Goal: Navigation & Orientation: Find specific page/section

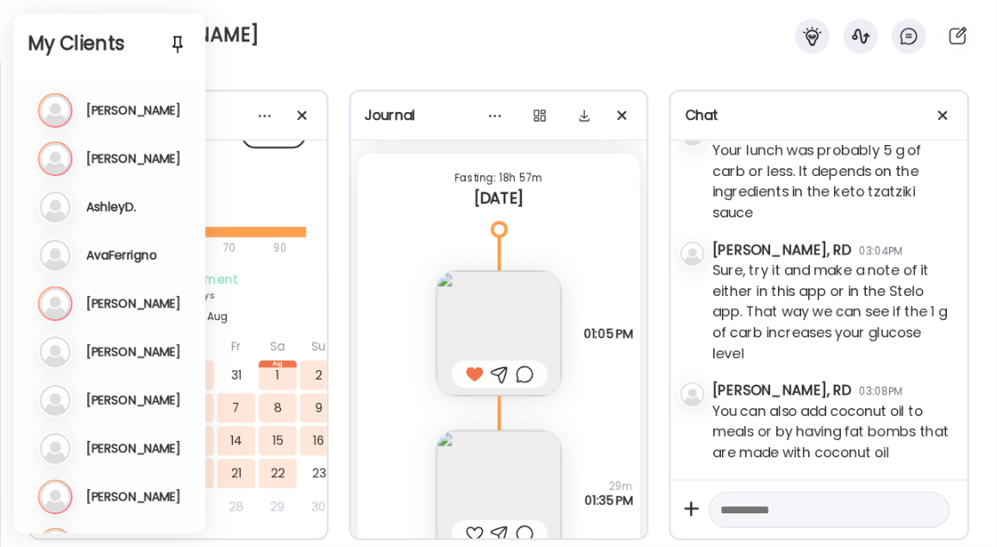
click at [283, 54] on div "[PERSON_NAME]" at bounding box center [498, 31] width 997 height 62
click at [344, 41] on div "[PERSON_NAME]" at bounding box center [498, 31] width 997 height 62
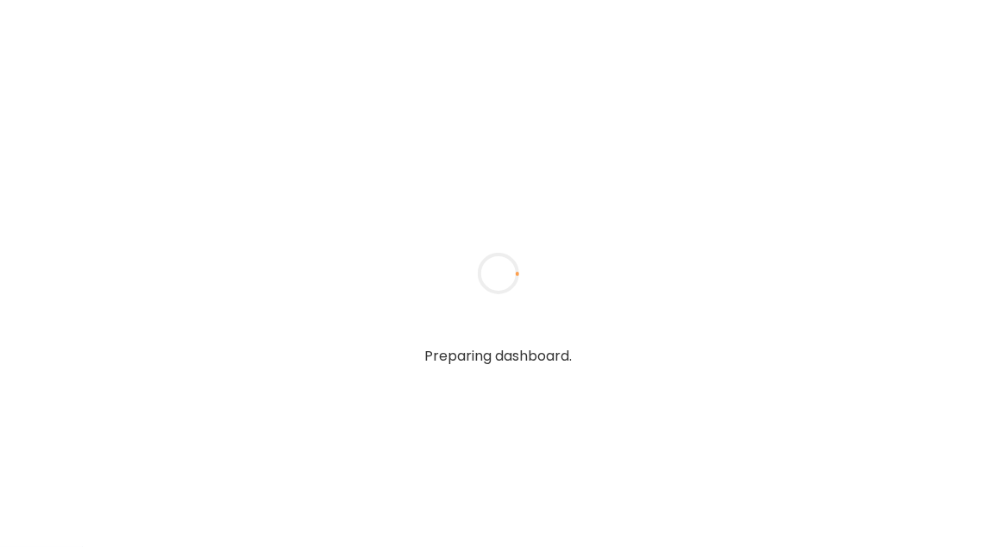
type input "**********"
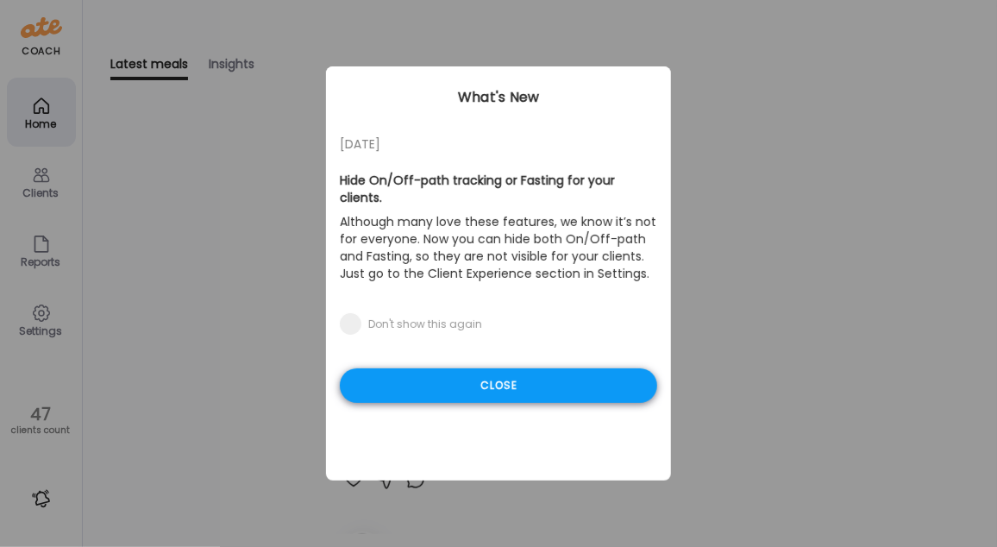
type input "**********"
click at [427, 368] on div "Close" at bounding box center [498, 385] width 317 height 34
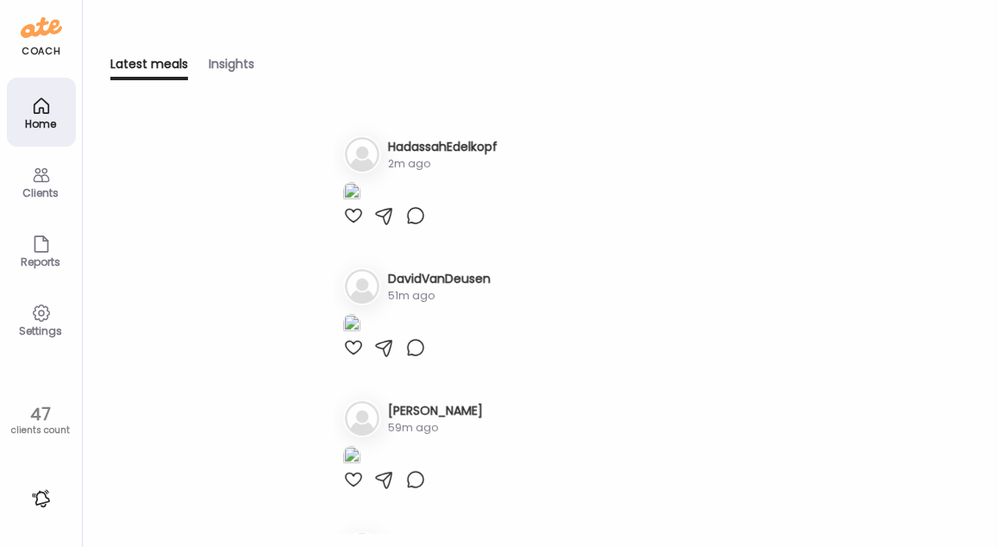
click at [52, 181] on div "Clients" at bounding box center [41, 181] width 69 height 69
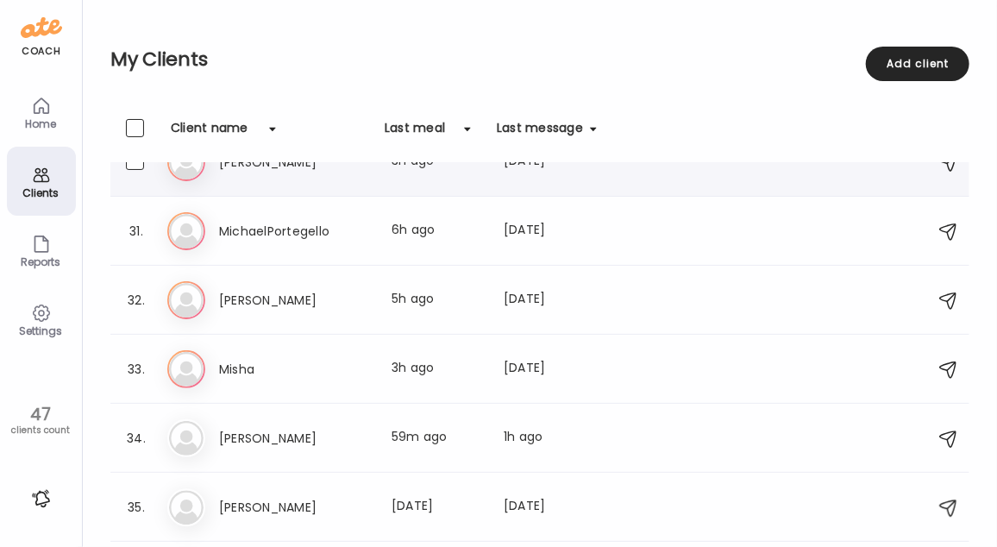
scroll to position [2046, 0]
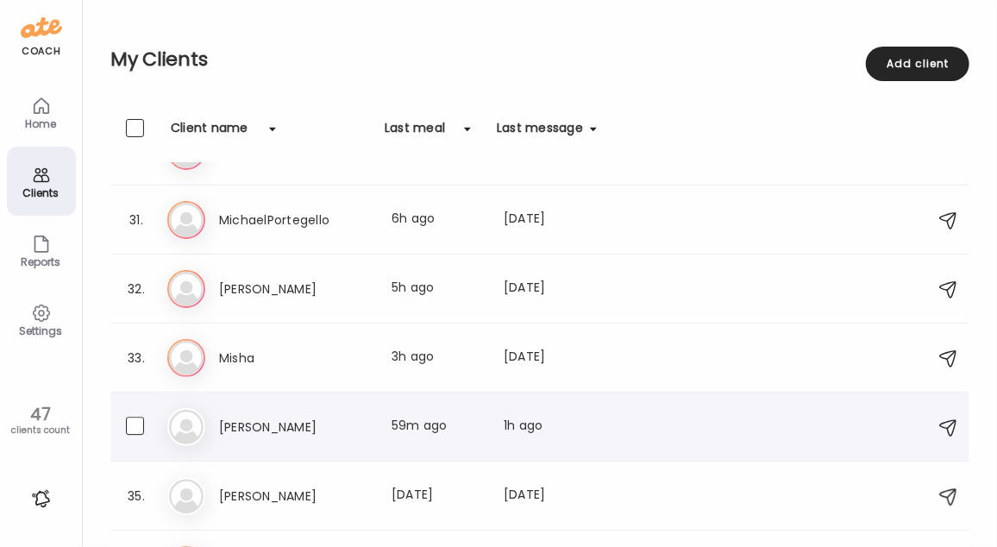
click at [354, 411] on div "Mo Monique Last meal: 59m ago Last message: 1h ago You: You can also add coconu…" at bounding box center [542, 427] width 750 height 38
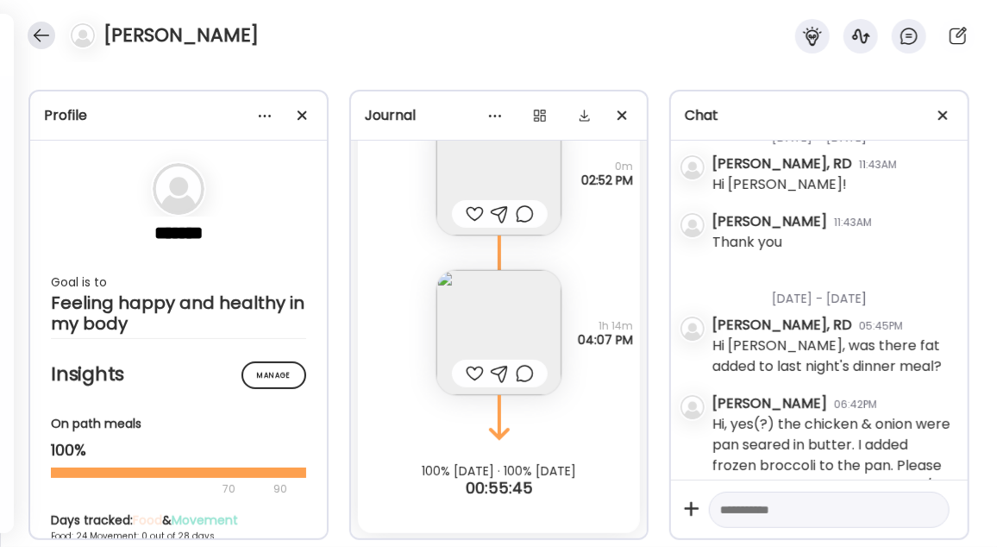
scroll to position [5951, 0]
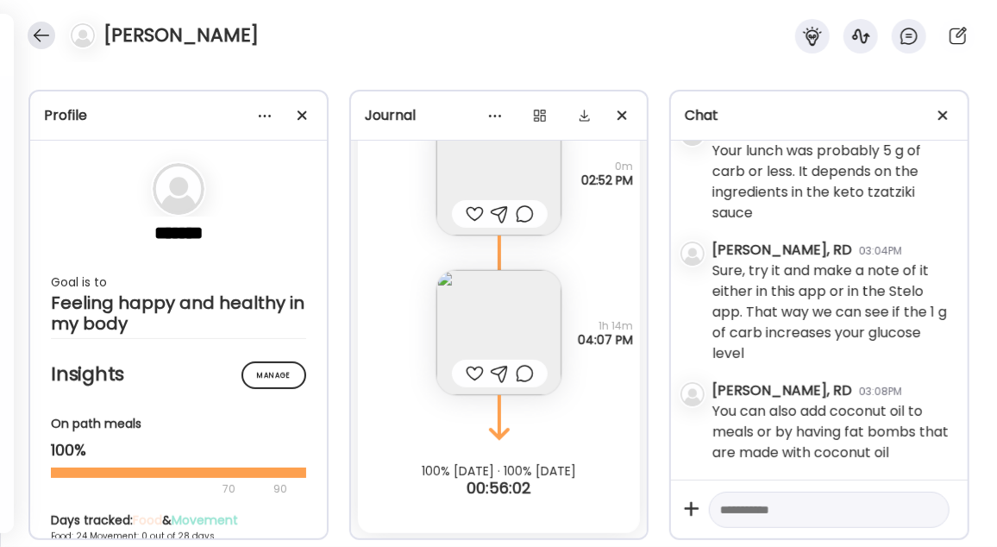
click at [42, 31] on div at bounding box center [42, 36] width 28 height 28
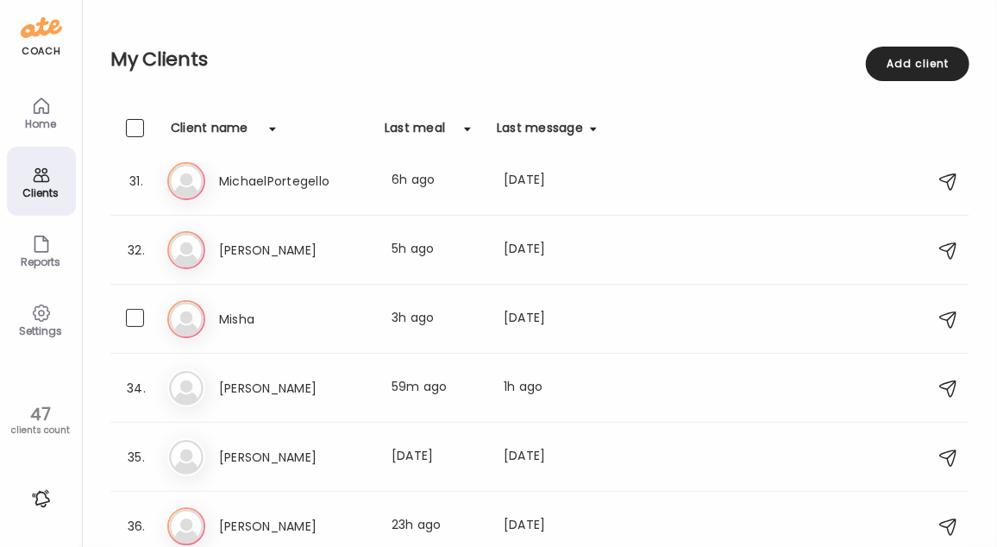
scroll to position [2084, 0]
click at [445, 385] on div "Last meal: 59m ago" at bounding box center [437, 389] width 91 height 21
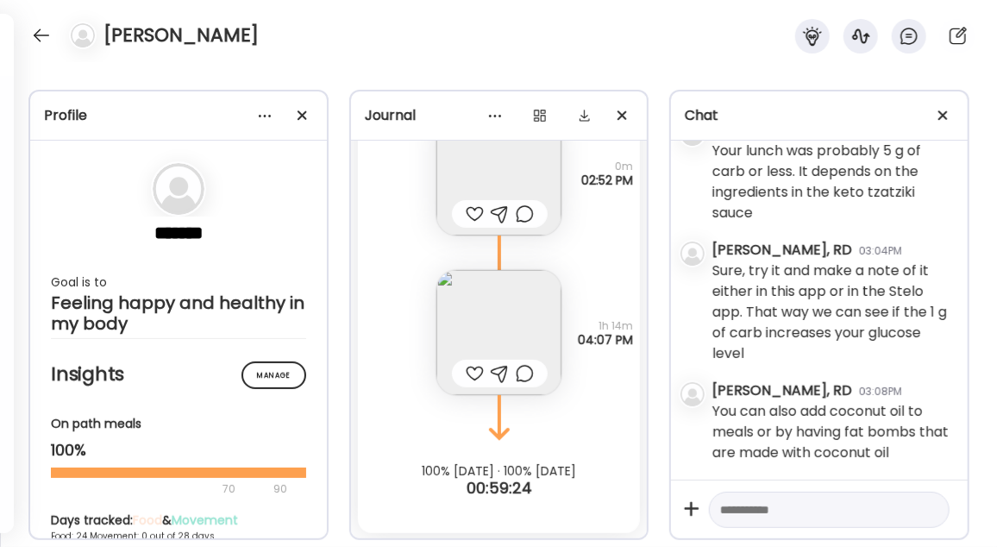
scroll to position [5579, 0]
